Goal: Check status: Check status

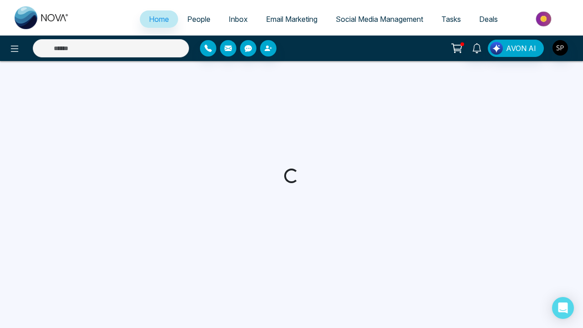
select select "*"
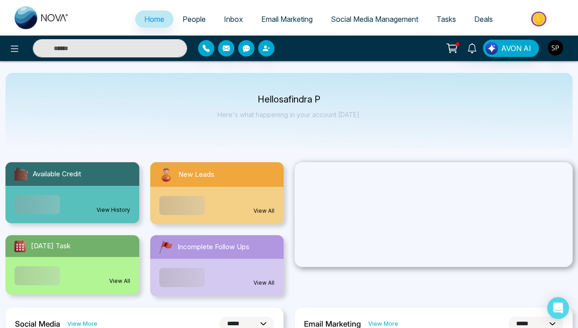
click at [113, 206] on link "View History" at bounding box center [113, 210] width 34 height 8
